Goal: Transaction & Acquisition: Purchase product/service

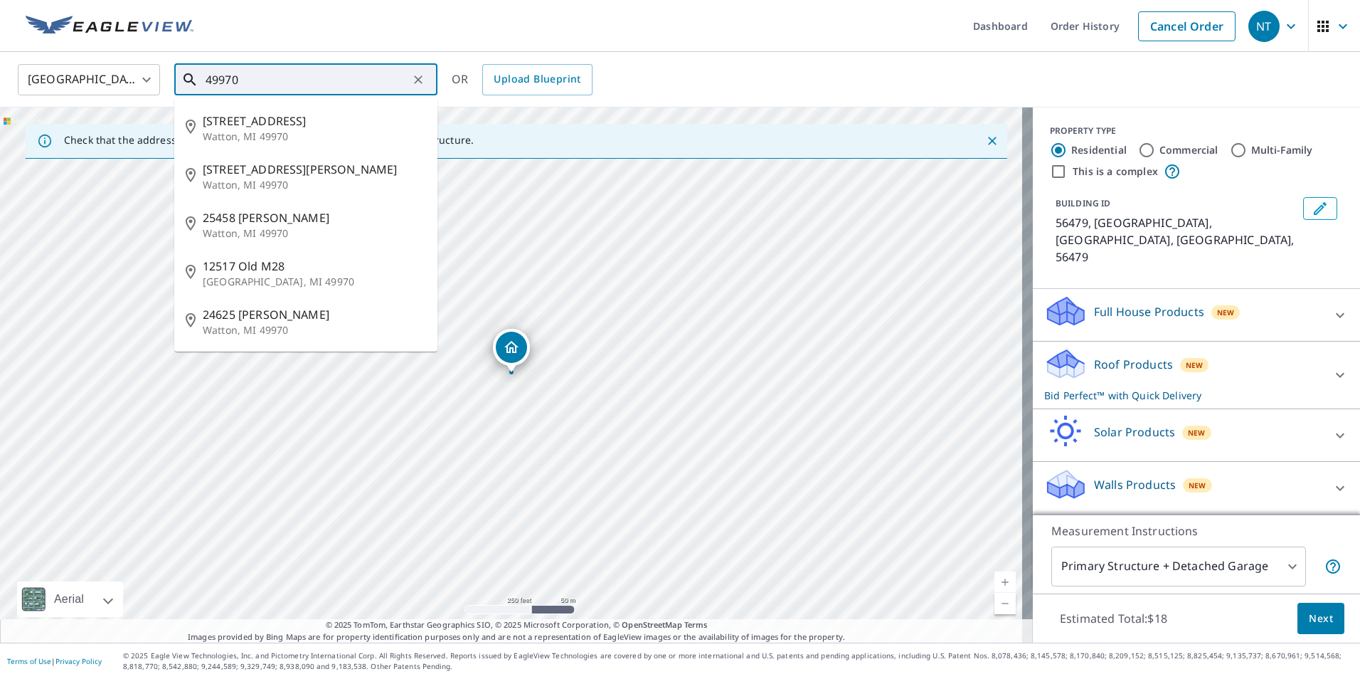
click at [348, 78] on input "49970" at bounding box center [307, 80] width 203 height 40
click at [327, 77] on input "49970" at bounding box center [307, 80] width 203 height 40
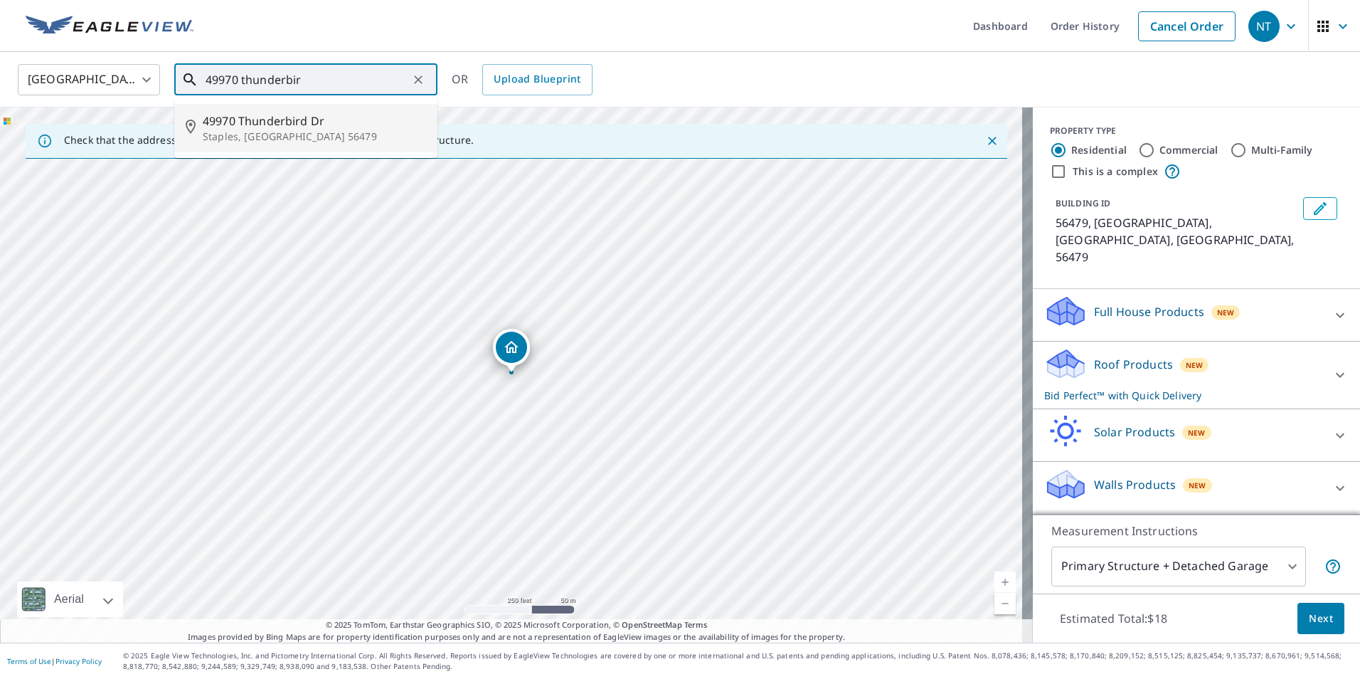
click at [322, 119] on span "49970 Thunderbird Dr" at bounding box center [314, 120] width 223 height 17
type input "[STREET_ADDRESS][PERSON_NAME]"
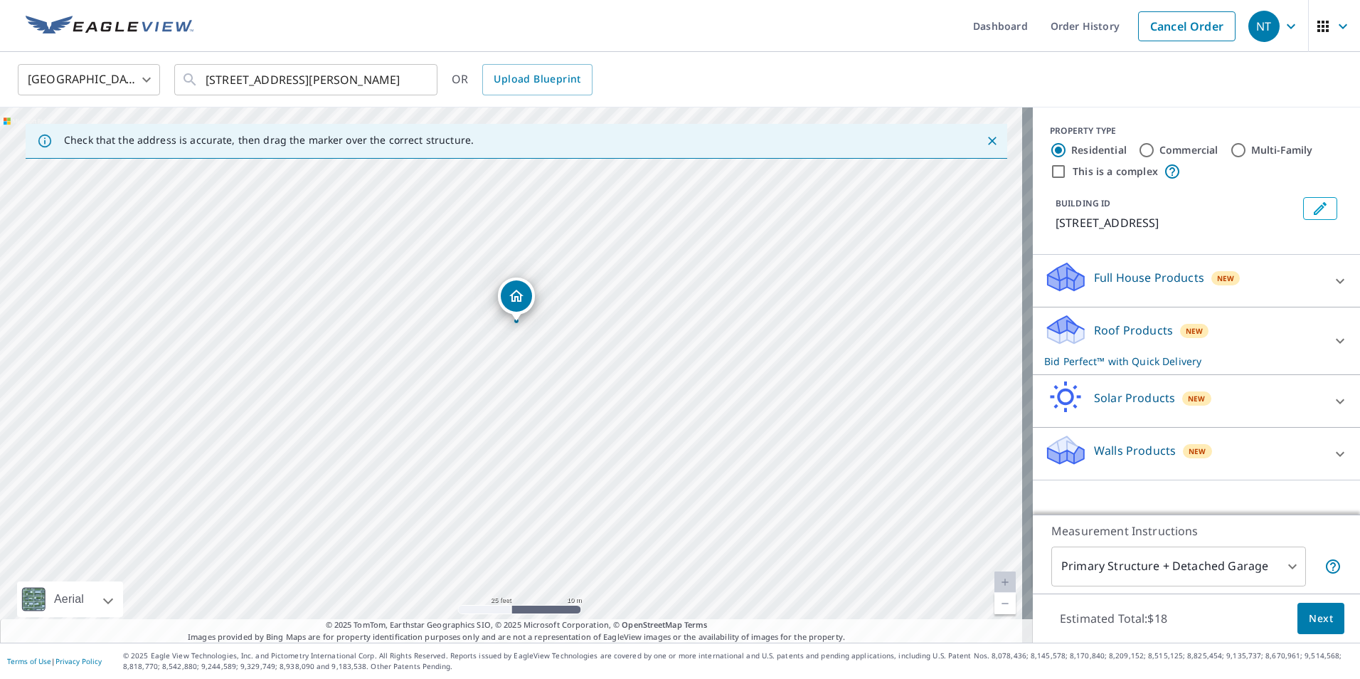
drag, startPoint x: 230, startPoint y: 530, endPoint x: 508, endPoint y: 287, distance: 368.5
click at [426, 75] on button "Clear" at bounding box center [418, 80] width 20 height 20
click at [426, 75] on div at bounding box center [417, 80] width 18 height 20
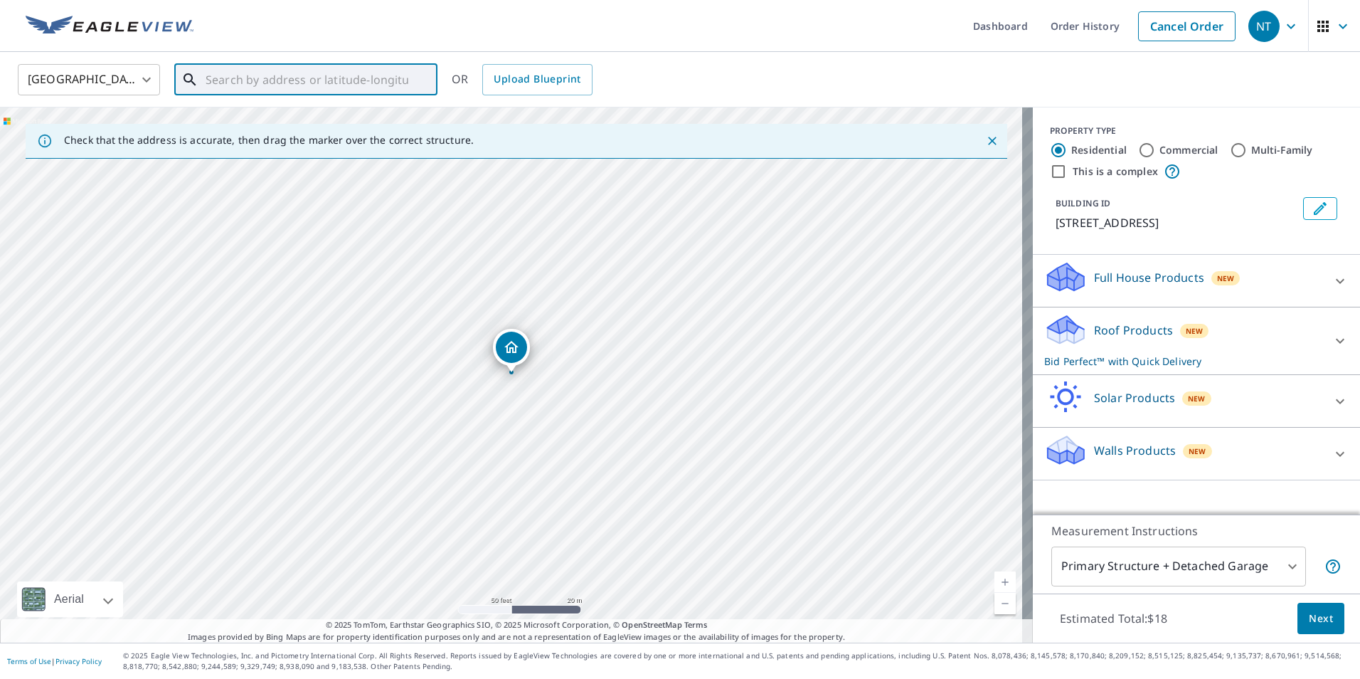
click at [347, 80] on input "text" at bounding box center [307, 80] width 203 height 40
paste input "[STREET_ADDRESS][PERSON_NAME]"
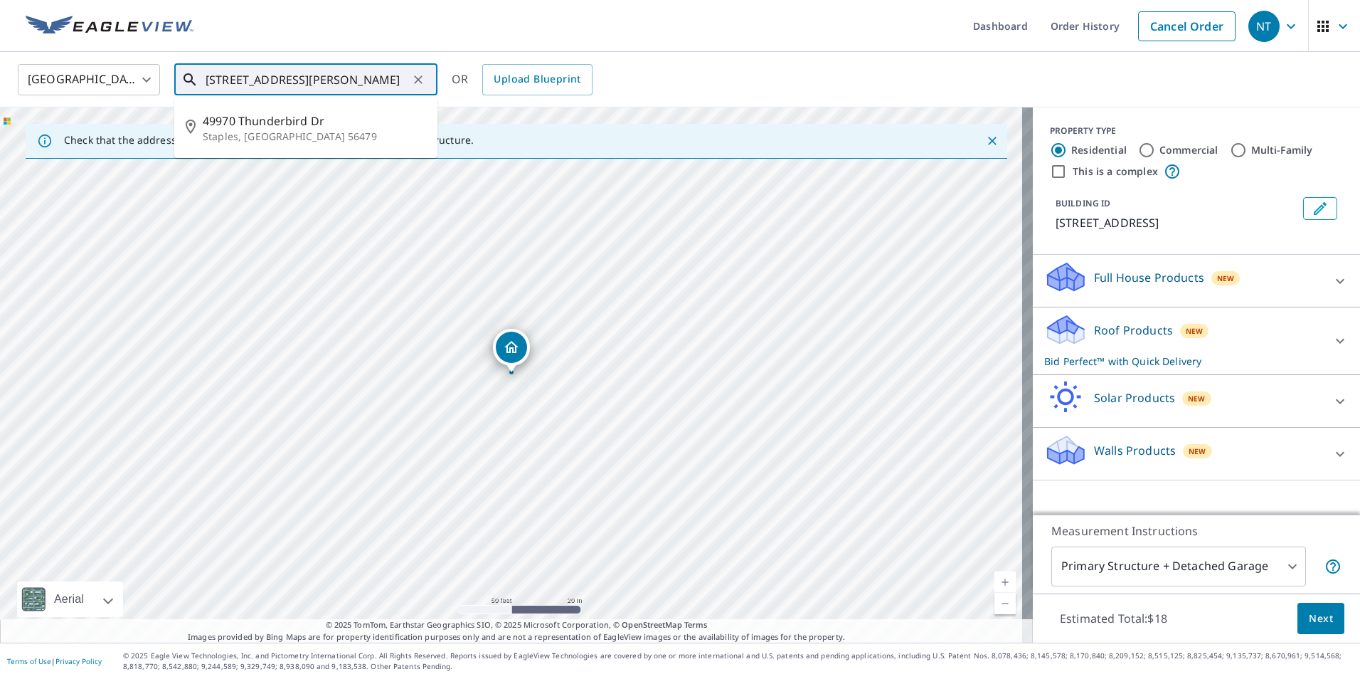
scroll to position [0, 21]
type input "[STREET_ADDRESS][PERSON_NAME]"
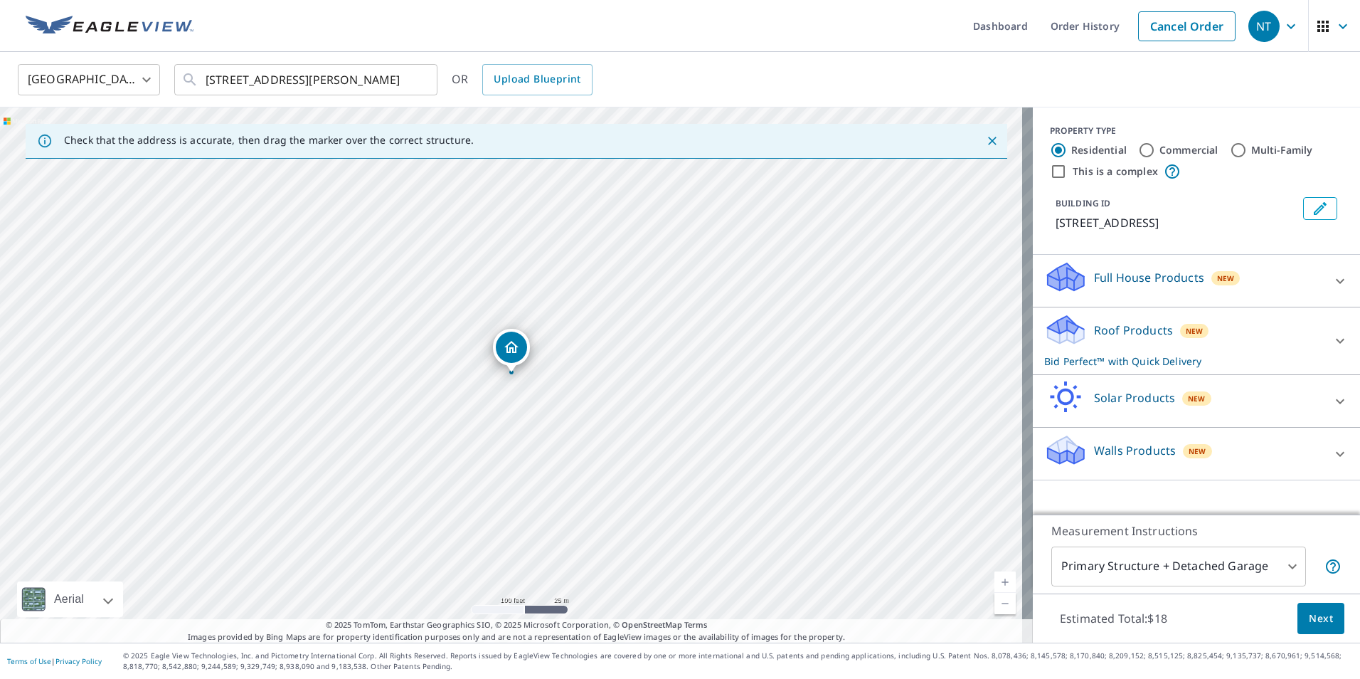
click at [1115, 332] on p "Roof Products" at bounding box center [1133, 330] width 79 height 17
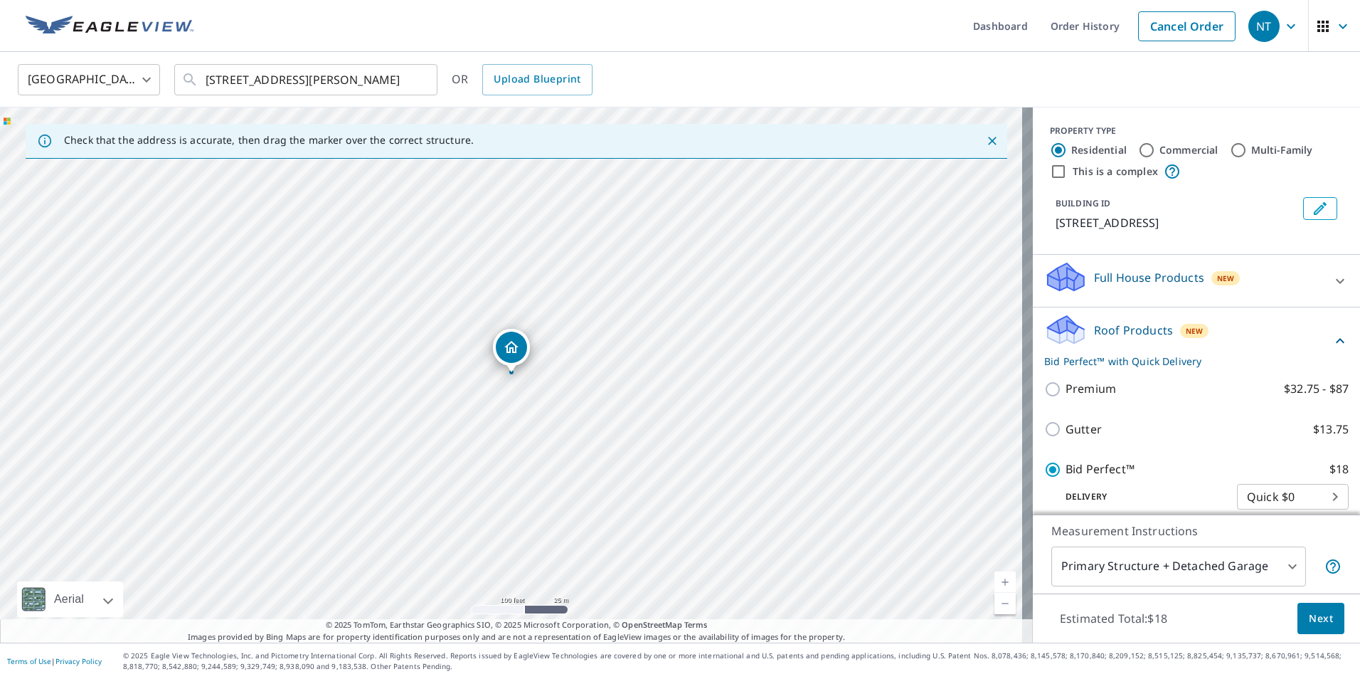
click at [1312, 618] on span "Next" at bounding box center [1321, 619] width 24 height 18
